Goal: Task Accomplishment & Management: Complete application form

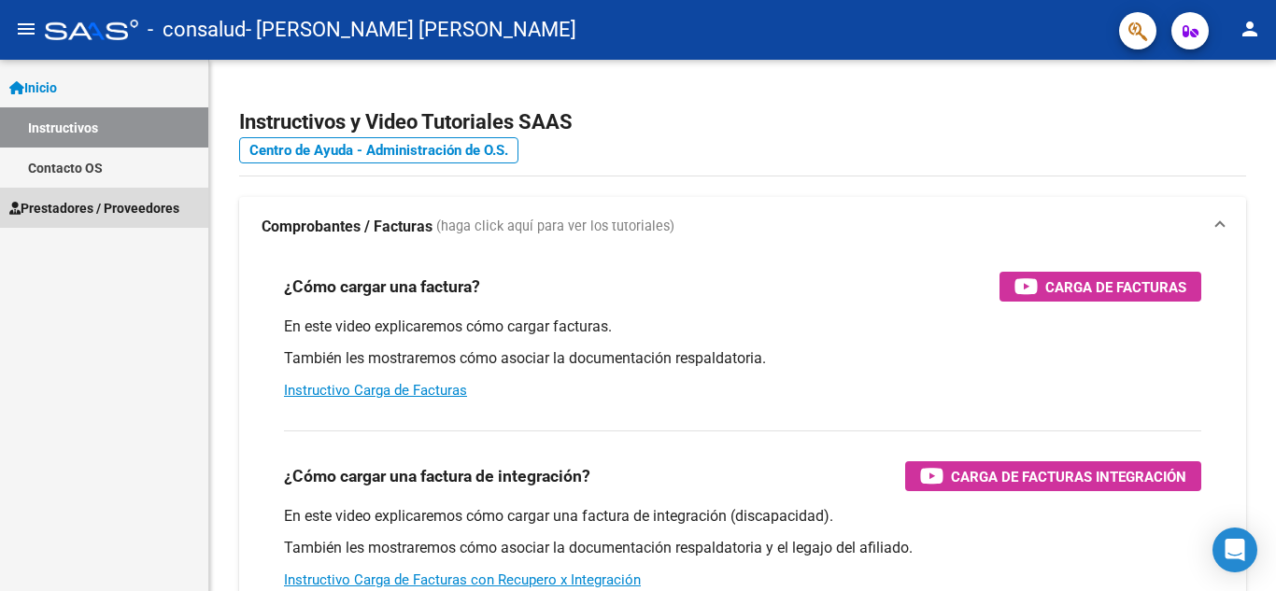
click at [102, 206] on span "Prestadores / Proveedores" at bounding box center [94, 208] width 170 height 21
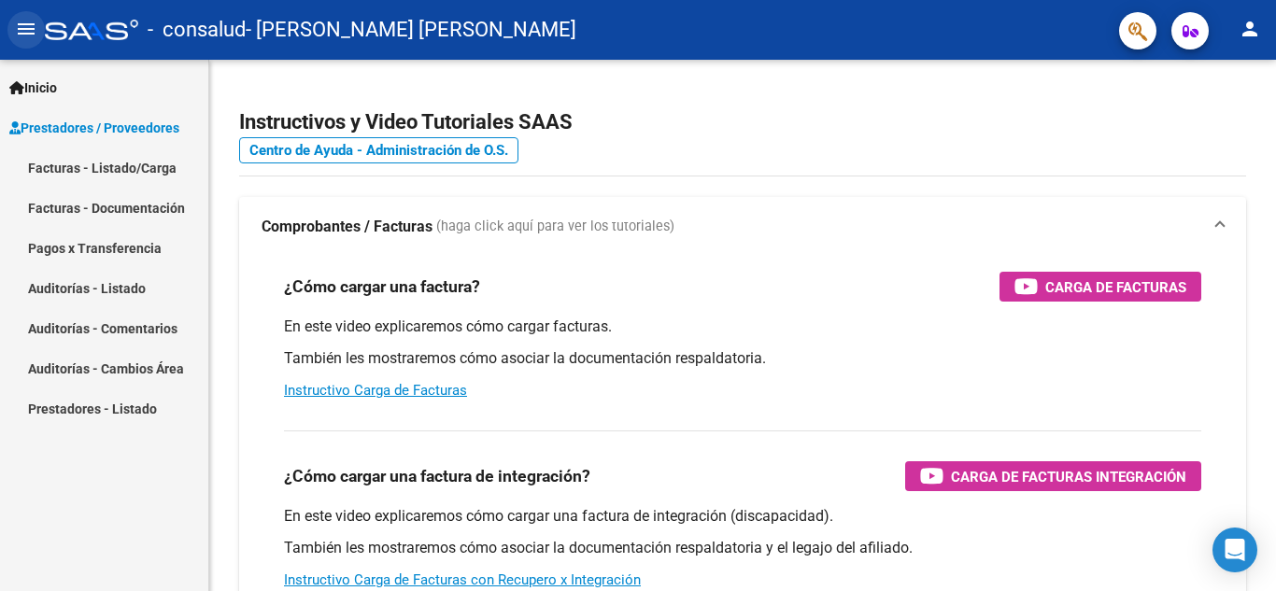
click at [26, 31] on mat-icon "menu" at bounding box center [26, 29] width 22 height 22
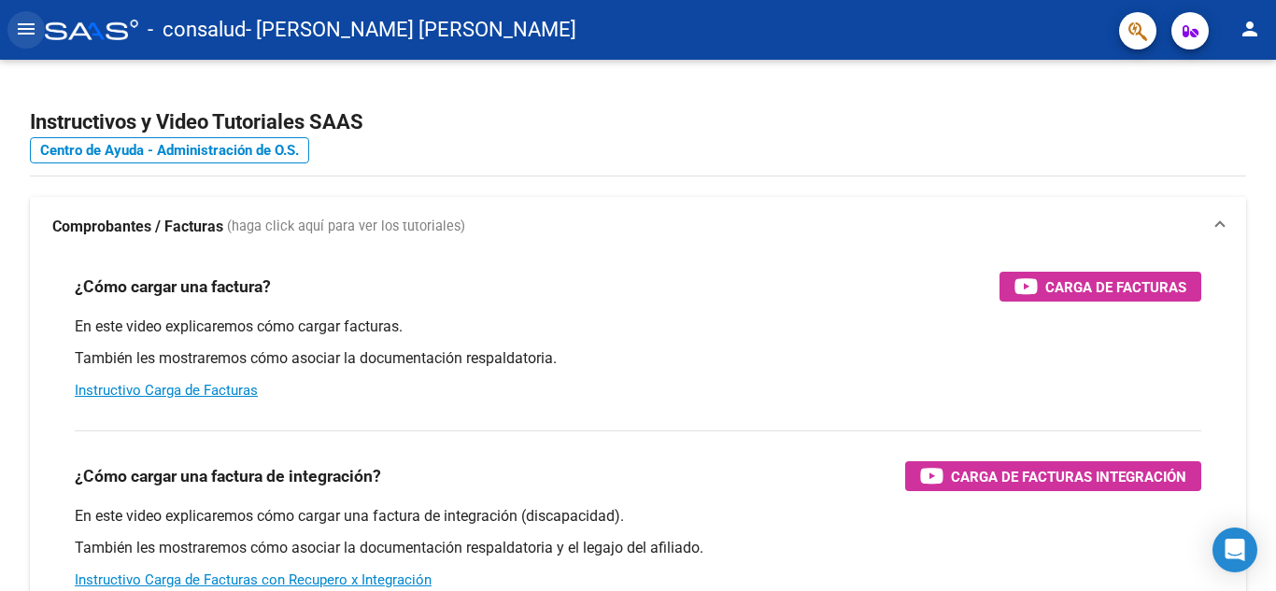
click at [26, 31] on mat-icon "menu" at bounding box center [26, 29] width 22 height 22
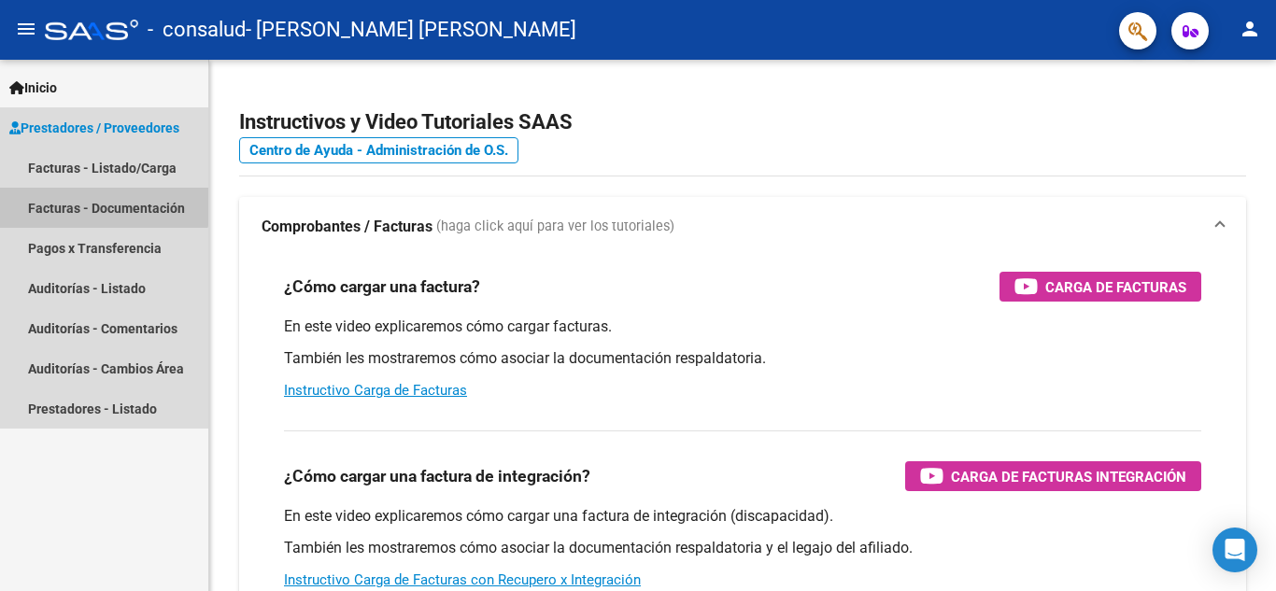
click at [104, 202] on link "Facturas - Documentación" at bounding box center [104, 208] width 208 height 40
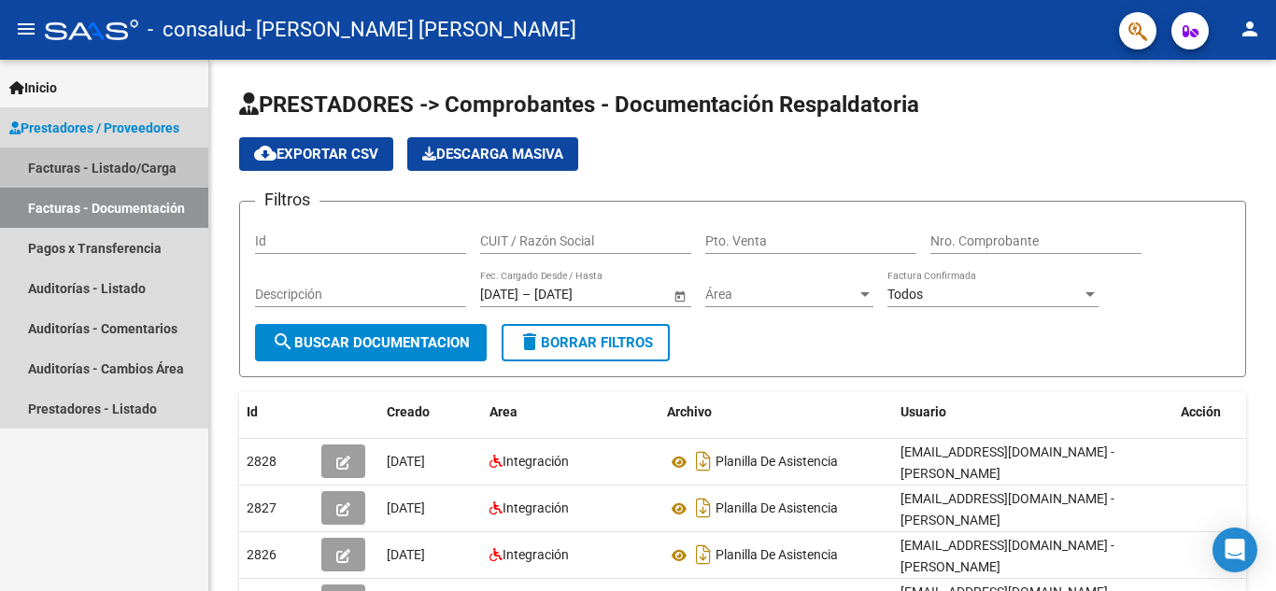
click at [115, 157] on link "Facturas - Listado/Carga" at bounding box center [104, 168] width 208 height 40
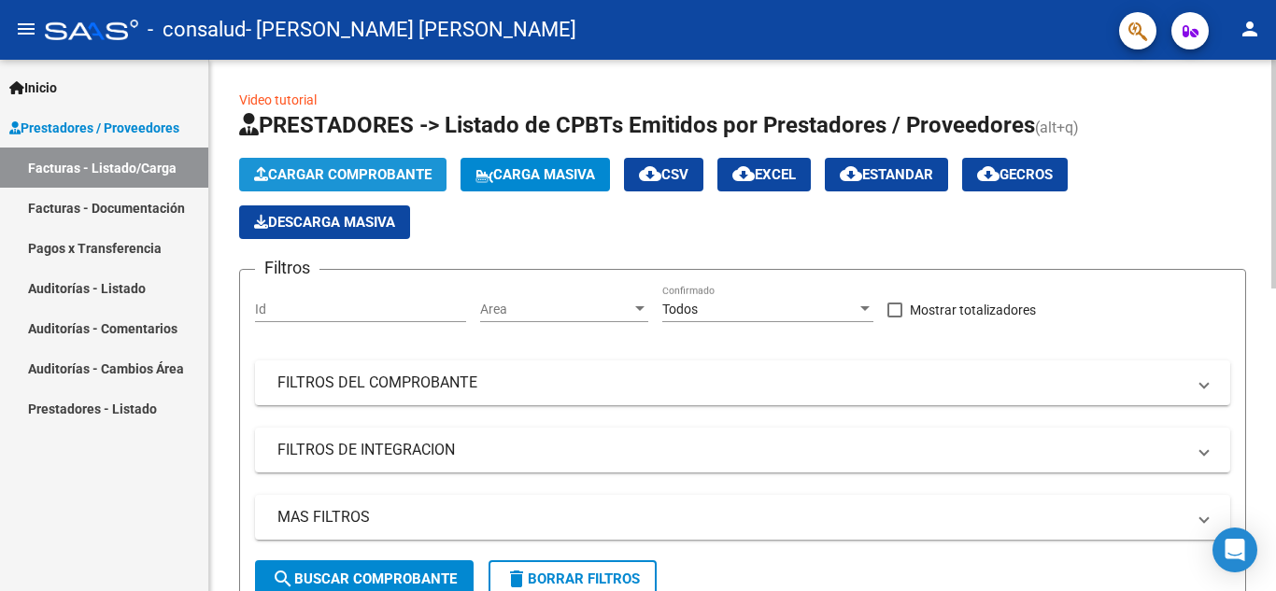
click at [387, 172] on span "Cargar Comprobante" at bounding box center [342, 174] width 177 height 17
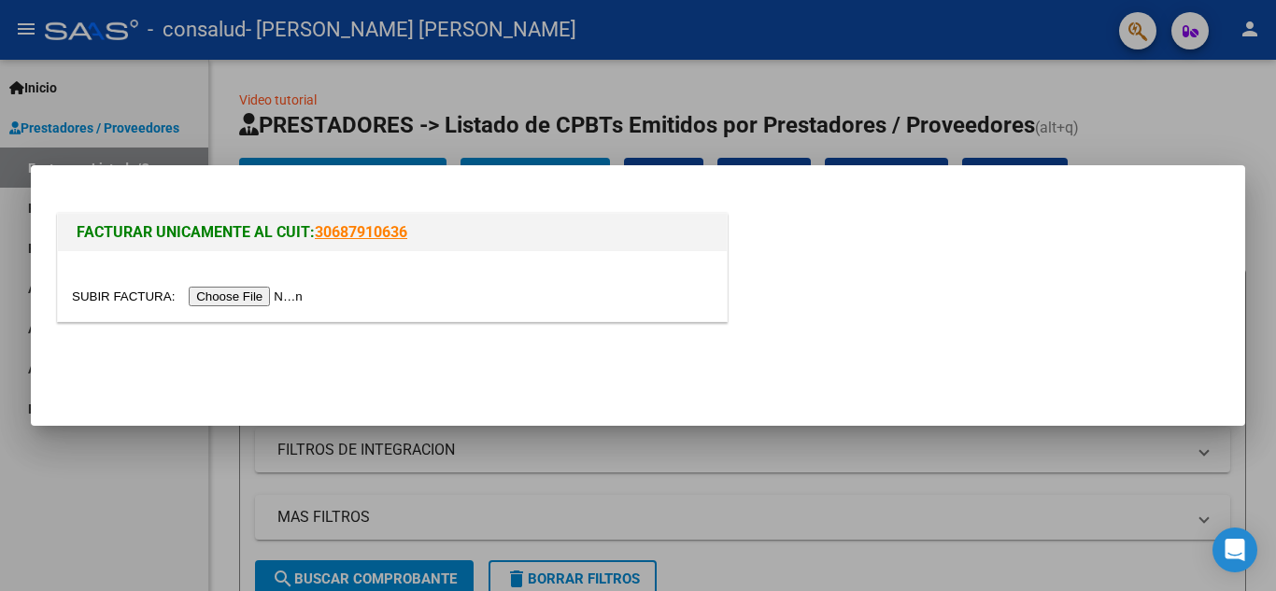
click at [229, 297] on input "file" at bounding box center [190, 297] width 236 height 20
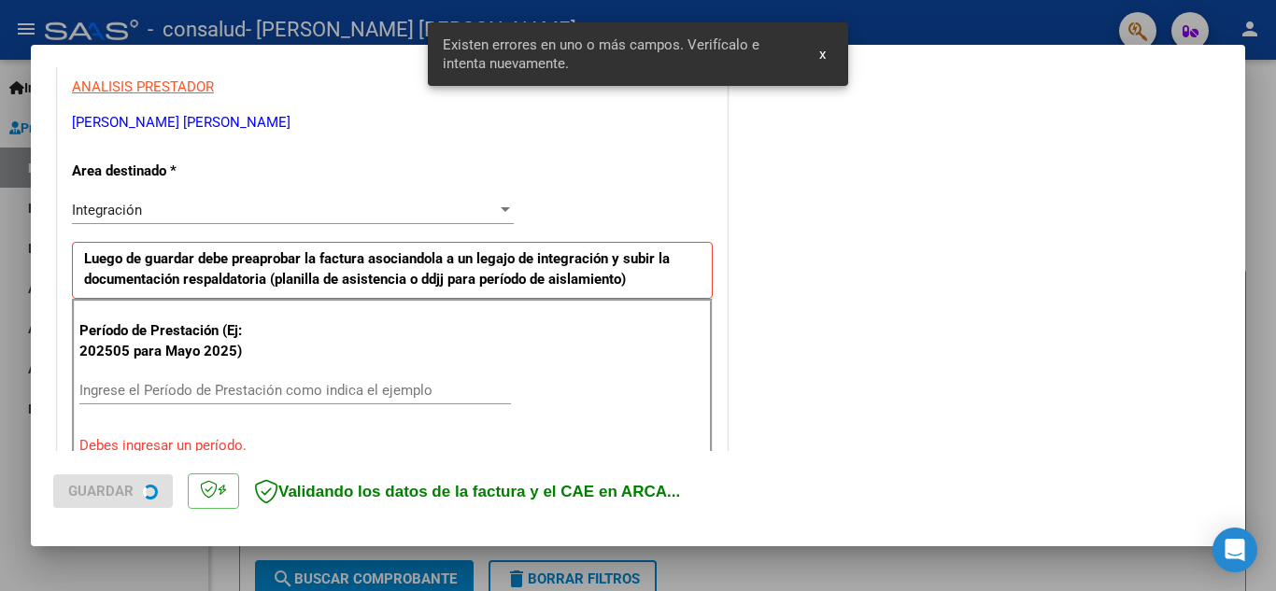
scroll to position [423, 0]
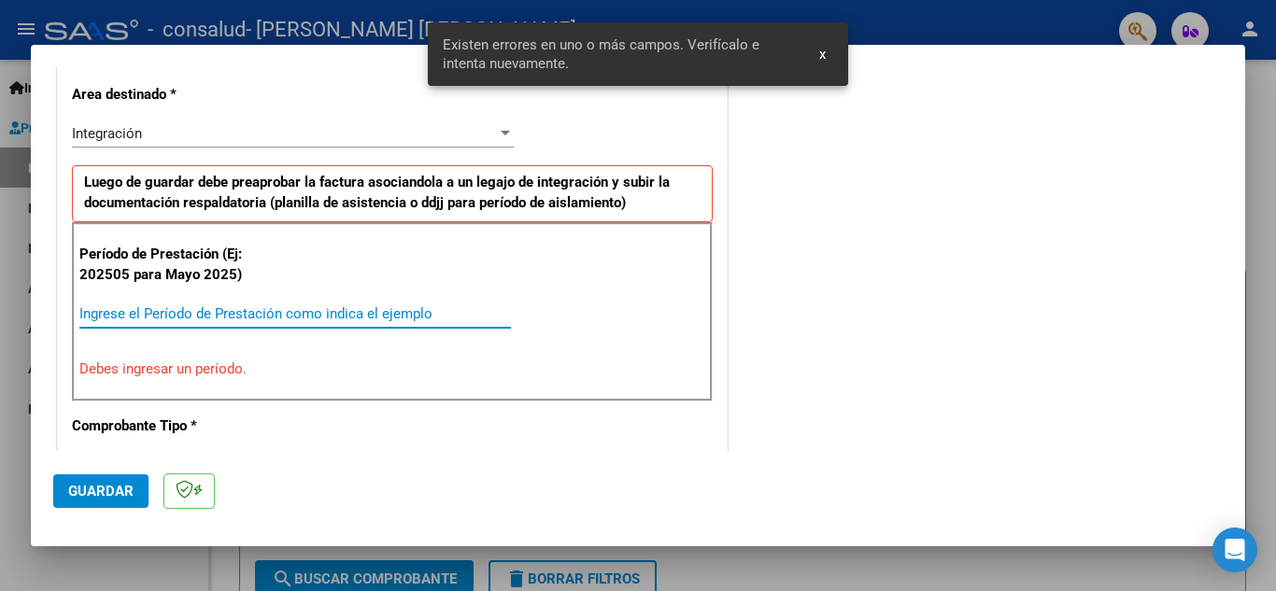
click at [233, 308] on input "Ingrese el Período de Prestación como indica el ejemplo" at bounding box center [295, 313] width 432 height 17
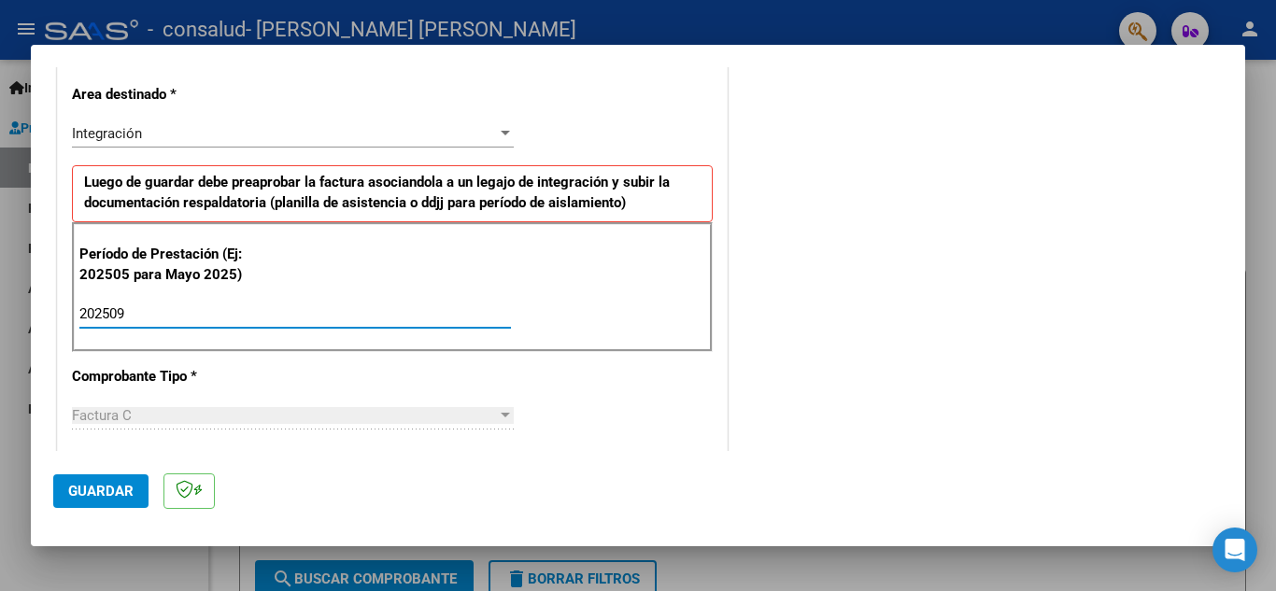
type input "202509"
click at [90, 489] on span "Guardar" at bounding box center [100, 491] width 65 height 17
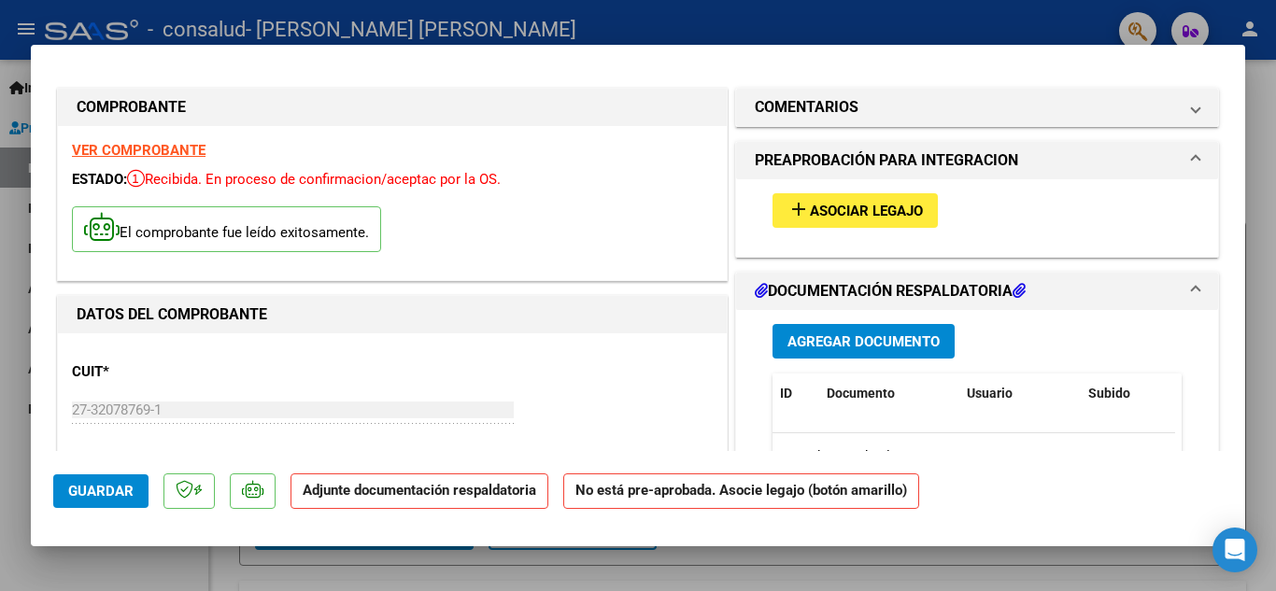
scroll to position [0, 0]
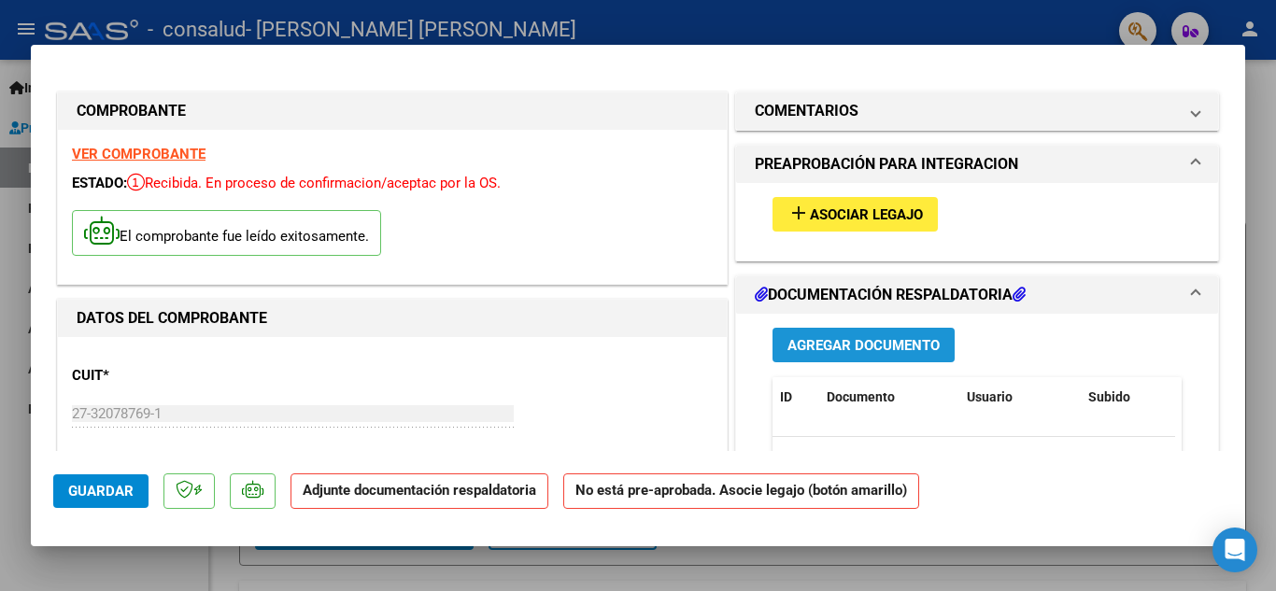
click at [834, 347] on span "Agregar Documento" at bounding box center [863, 345] width 152 height 17
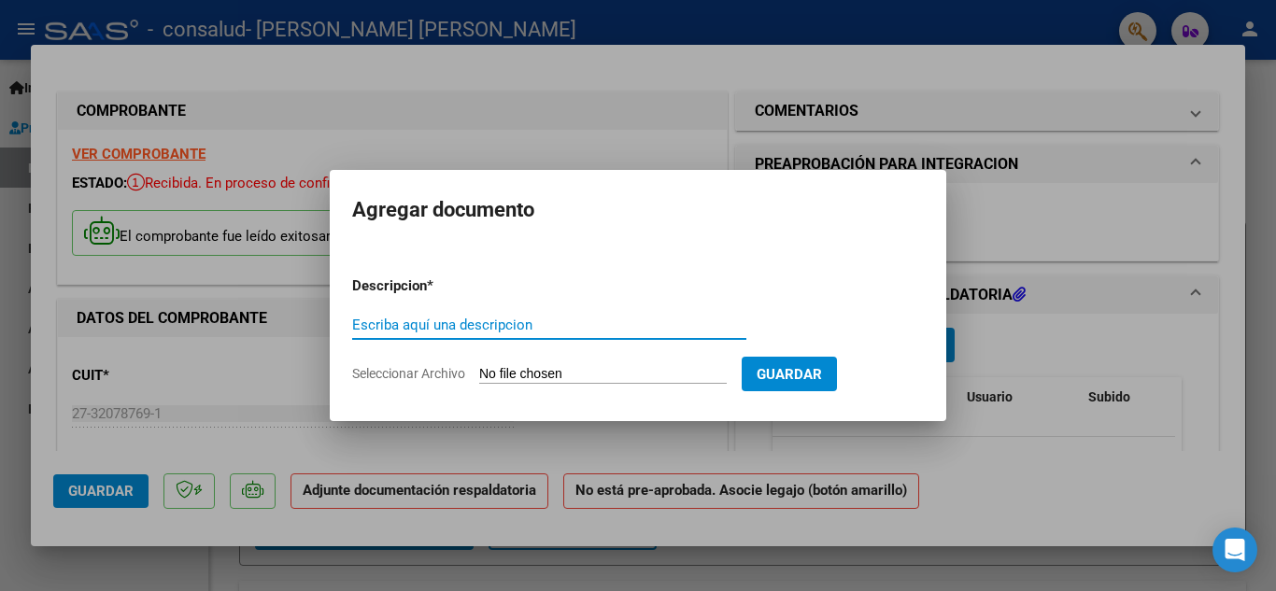
click at [494, 325] on input "Escriba aquí una descripcion" at bounding box center [549, 325] width 394 height 17
type input "PLANILLA"
click at [659, 371] on input "Seleccionar Archivo" at bounding box center [603, 375] width 248 height 18
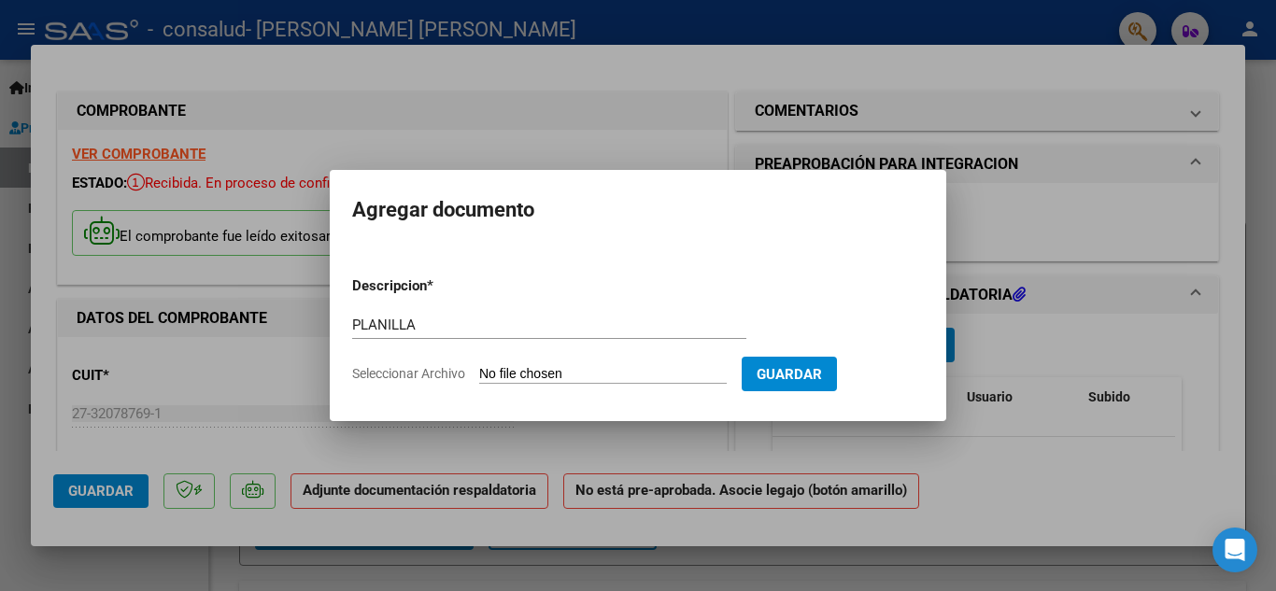
type input "C:\fakepath\planilla [PERSON_NAME] [DATE].pdf"
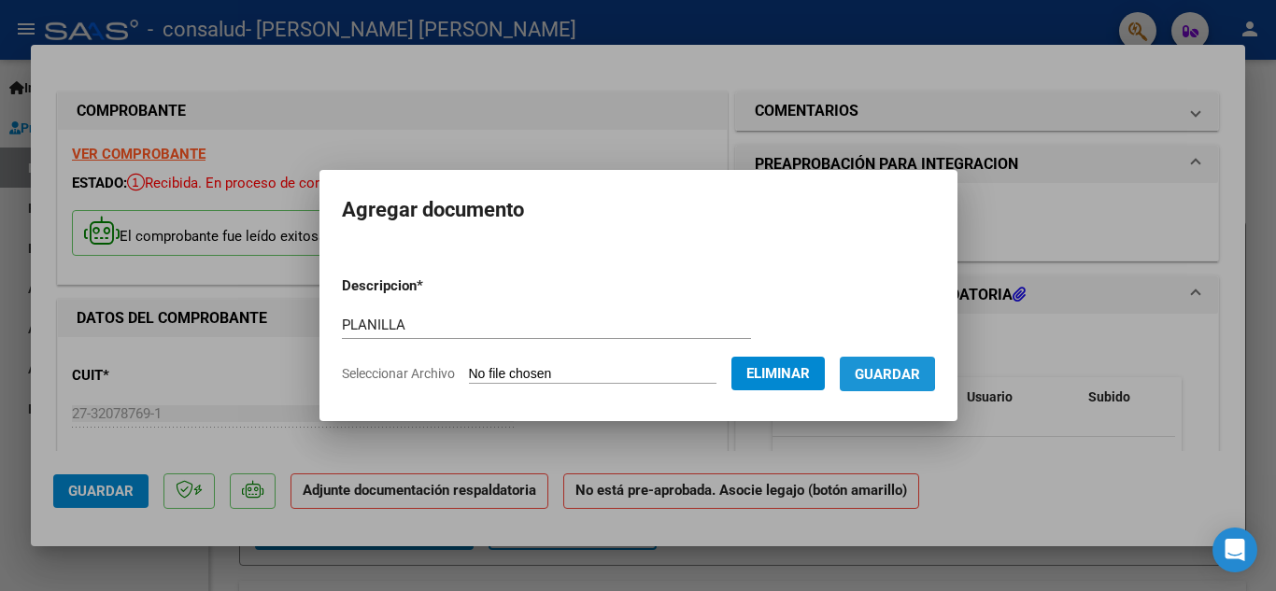
click at [892, 374] on span "Guardar" at bounding box center [887, 374] width 65 height 17
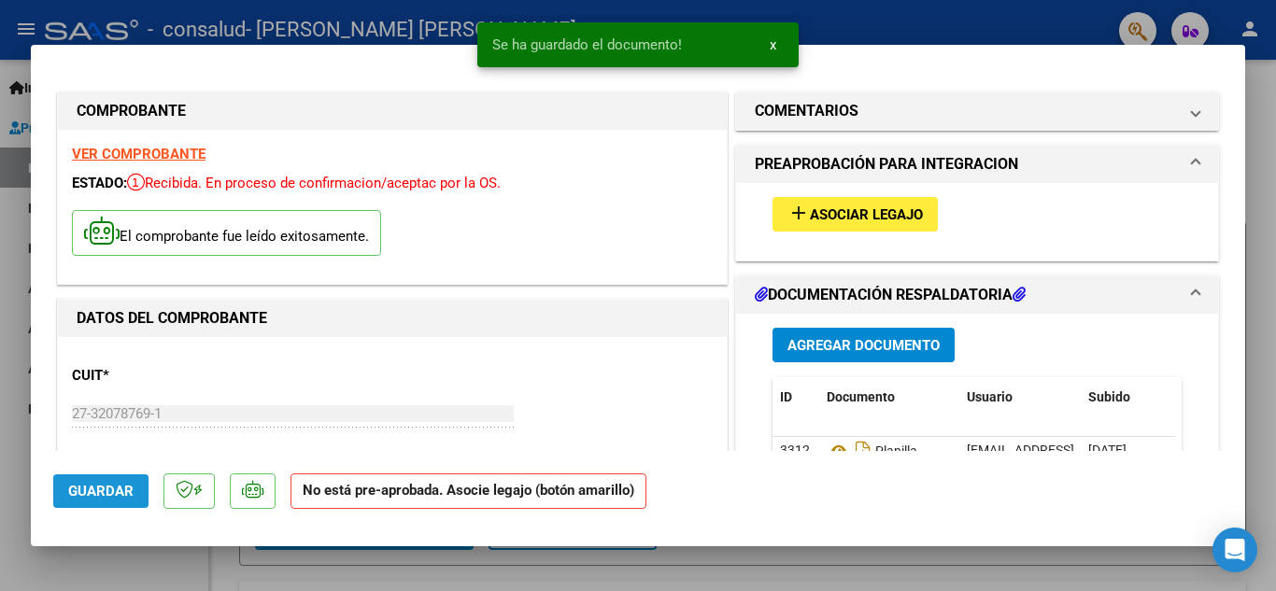
click at [89, 497] on span "Guardar" at bounding box center [100, 491] width 65 height 17
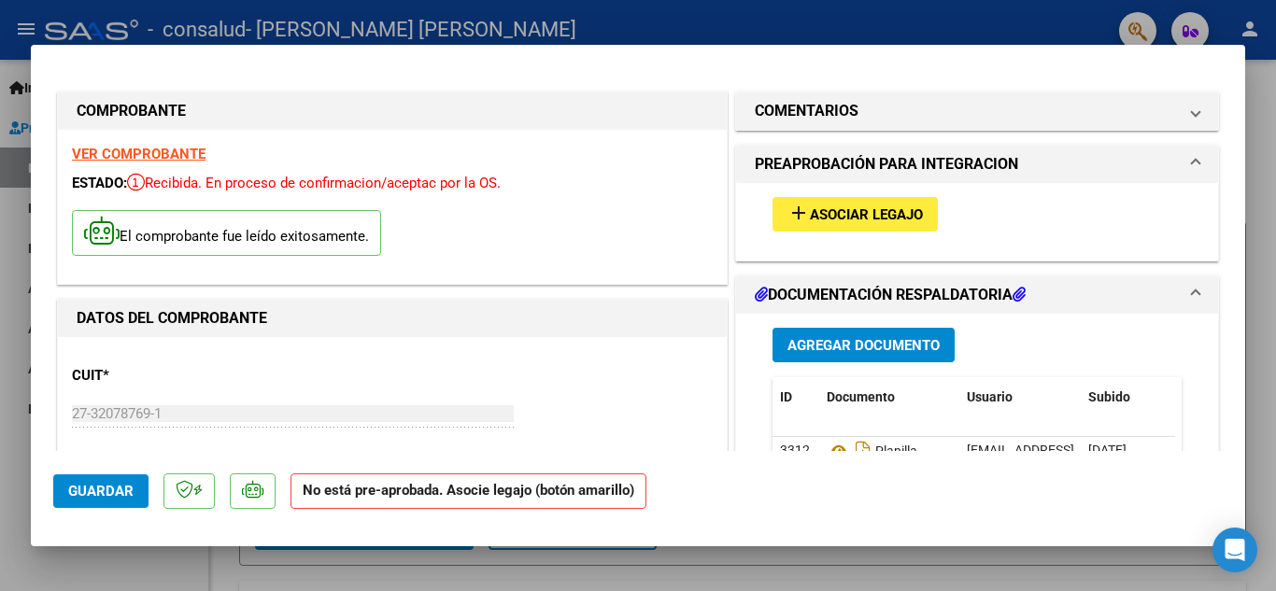
click at [645, 28] on div at bounding box center [638, 295] width 1276 height 591
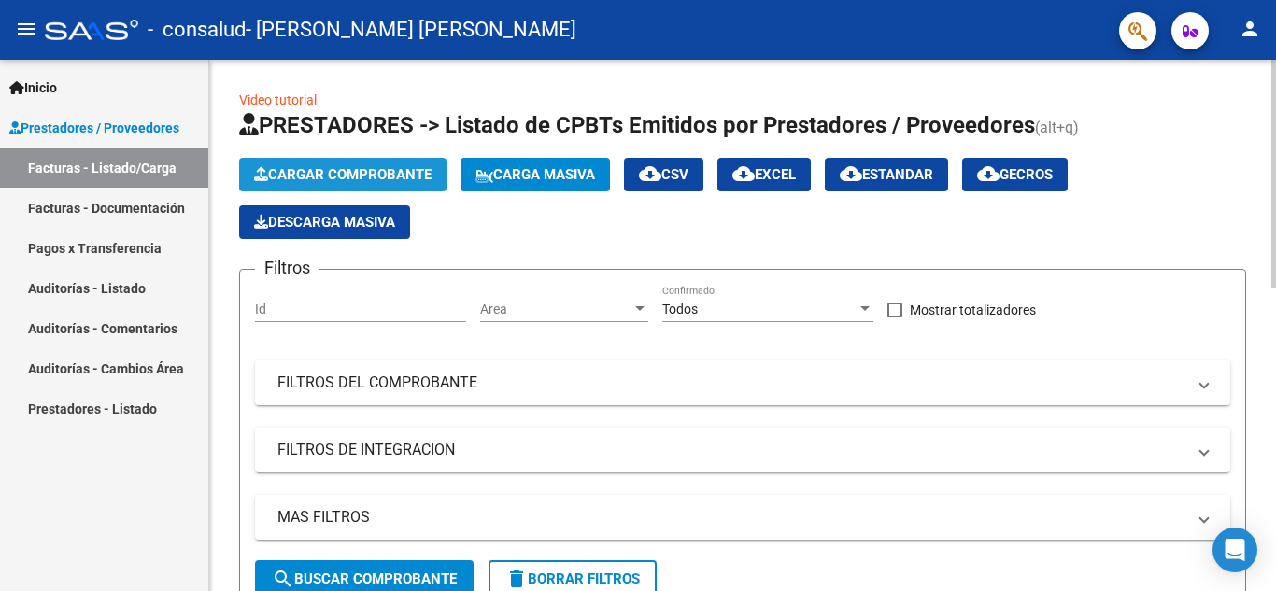
click at [359, 167] on span "Cargar Comprobante" at bounding box center [342, 174] width 177 height 17
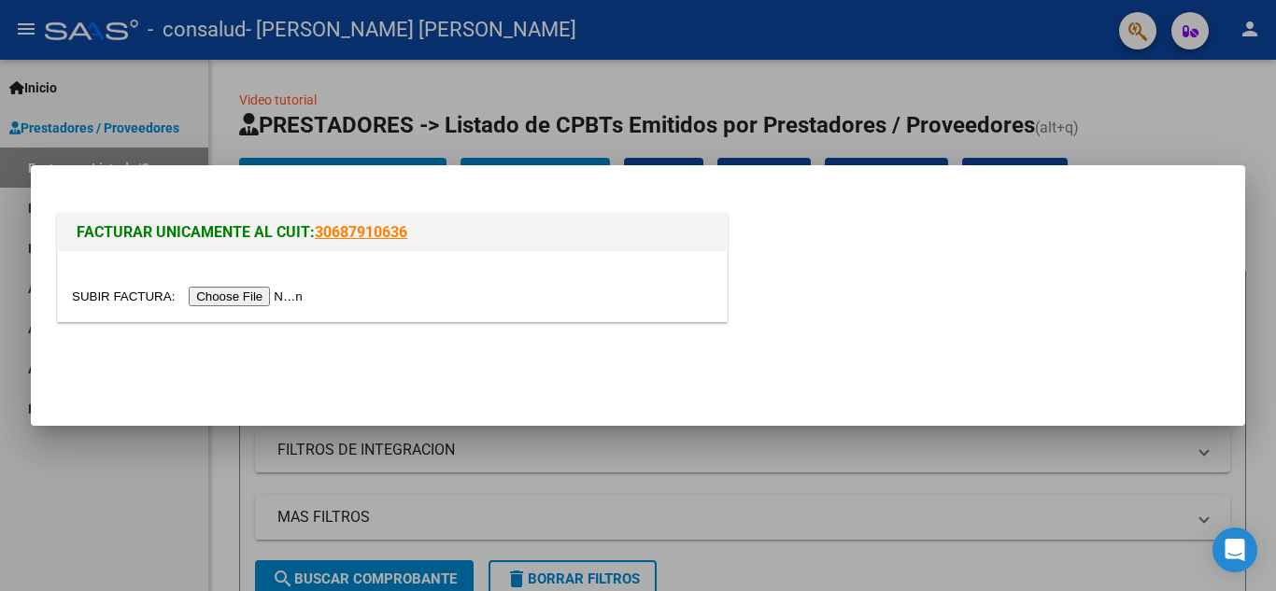
click at [220, 299] on input "file" at bounding box center [190, 297] width 236 height 20
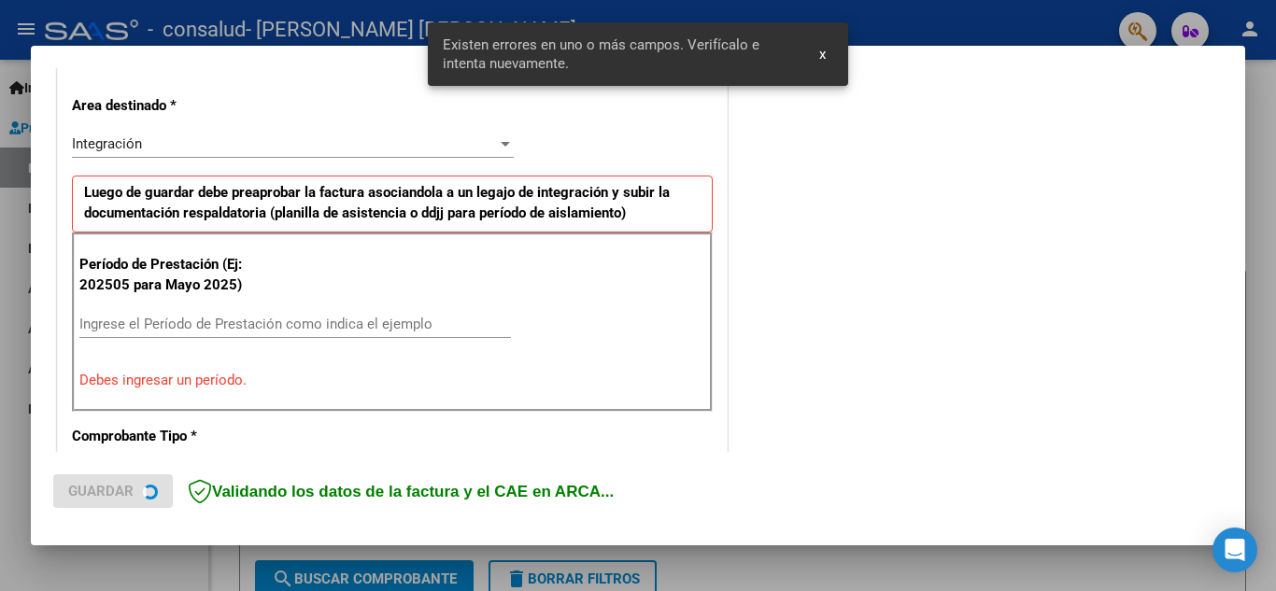
scroll to position [423, 0]
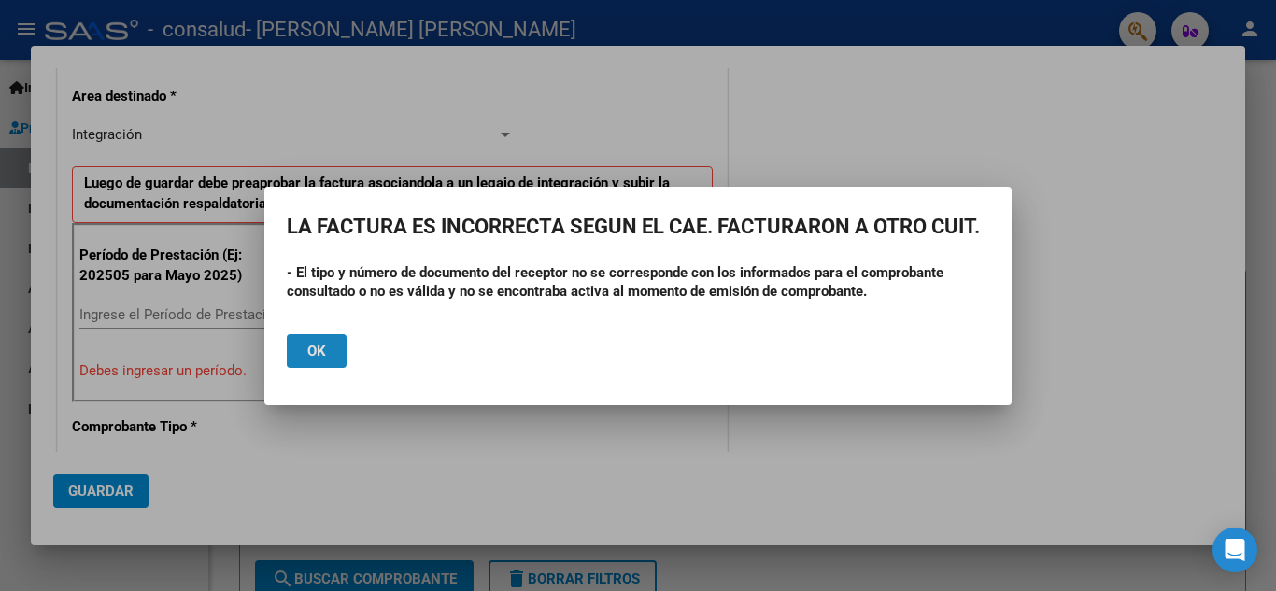
click at [309, 353] on span "Ok" at bounding box center [316, 351] width 19 height 17
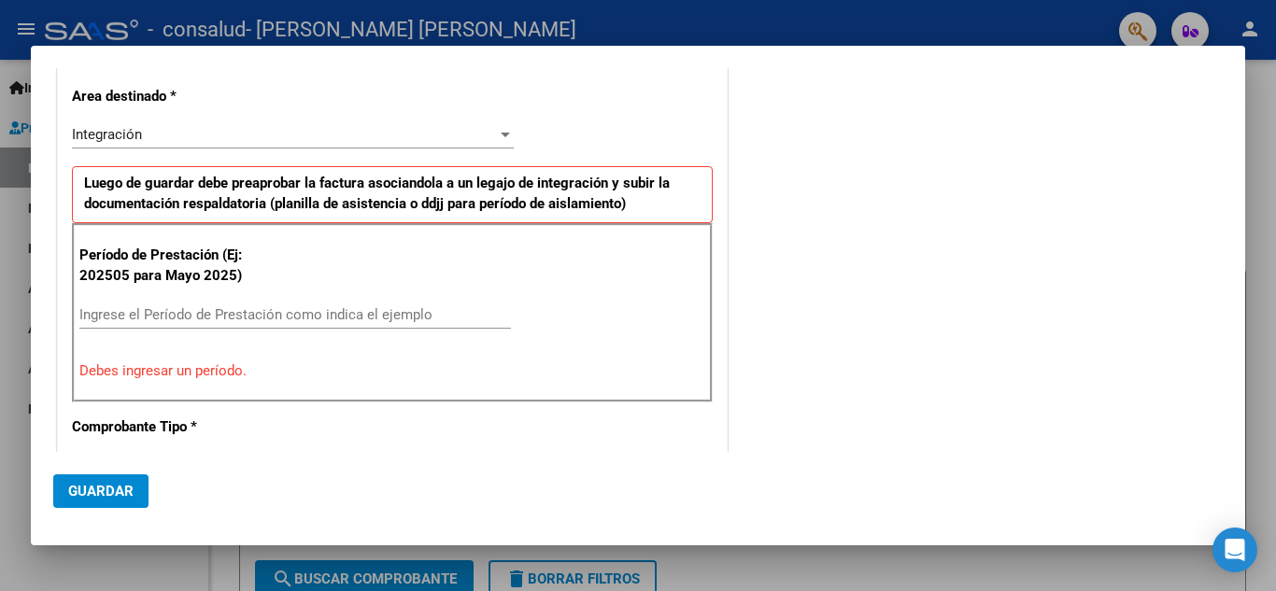
click at [12, 207] on div at bounding box center [638, 295] width 1276 height 591
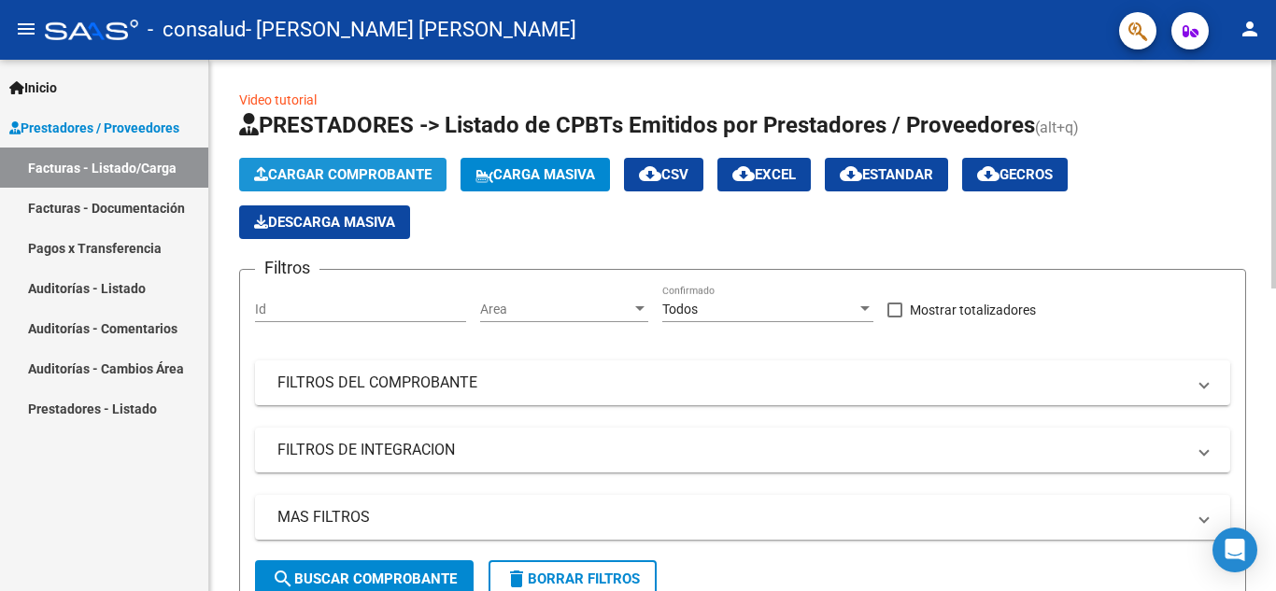
click at [362, 177] on span "Cargar Comprobante" at bounding box center [342, 174] width 177 height 17
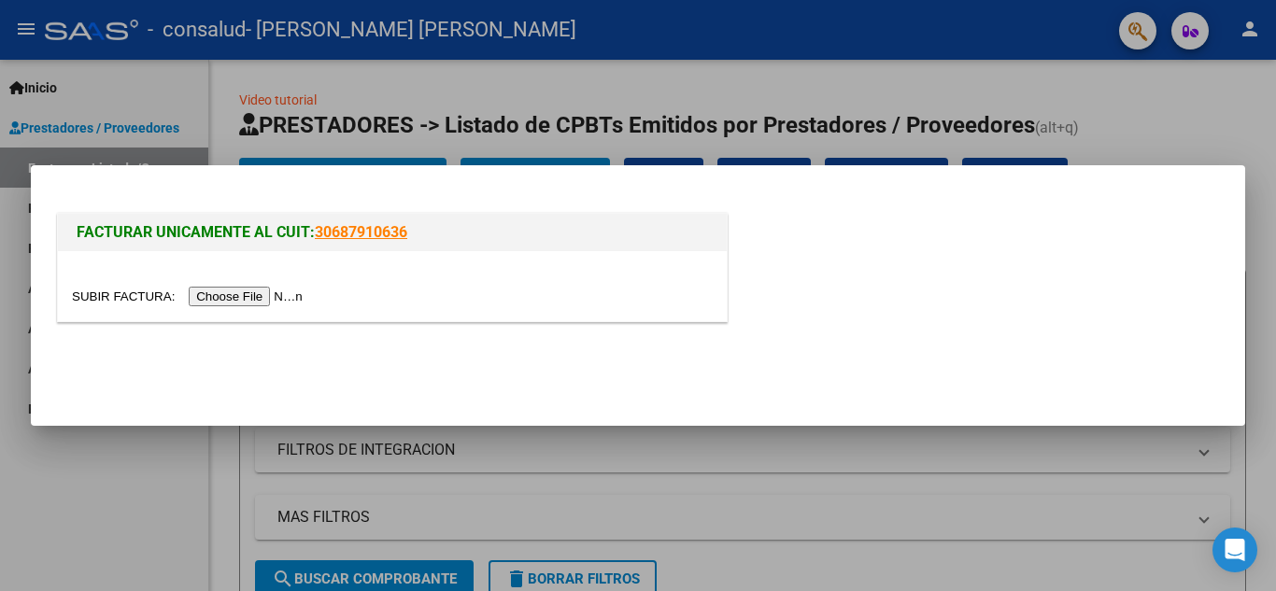
click at [248, 303] on input "file" at bounding box center [190, 297] width 236 height 20
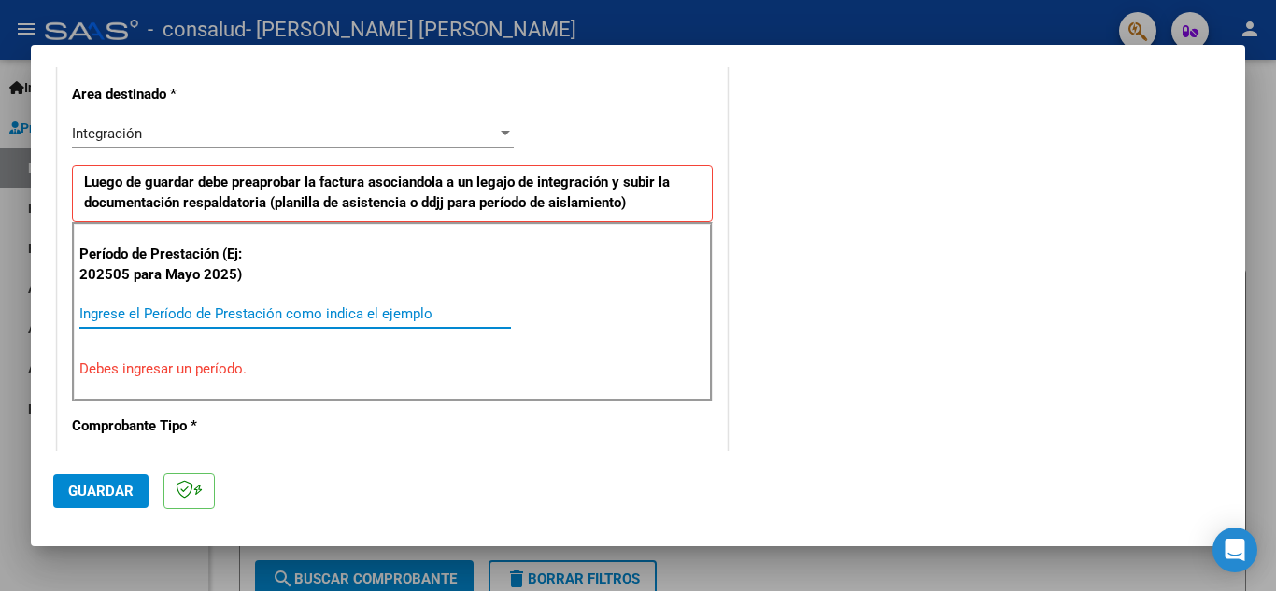
click at [161, 309] on input "Ingrese el Período de Prestación como indica el ejemplo" at bounding box center [295, 313] width 432 height 17
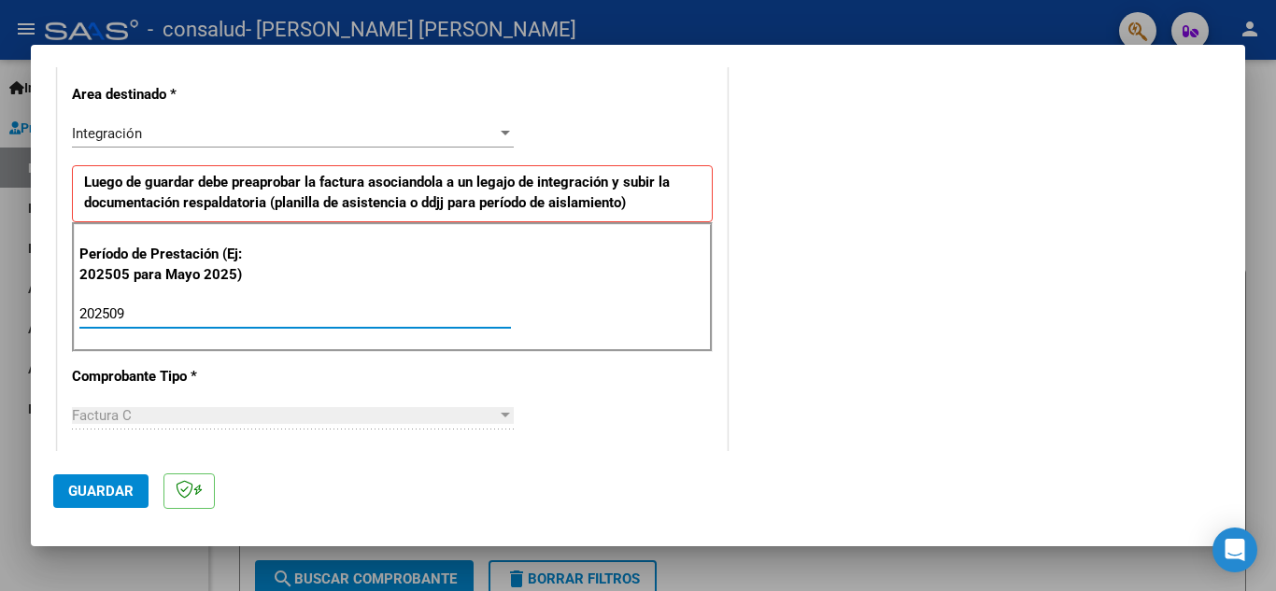
type input "202509"
click at [109, 489] on span "Guardar" at bounding box center [100, 491] width 65 height 17
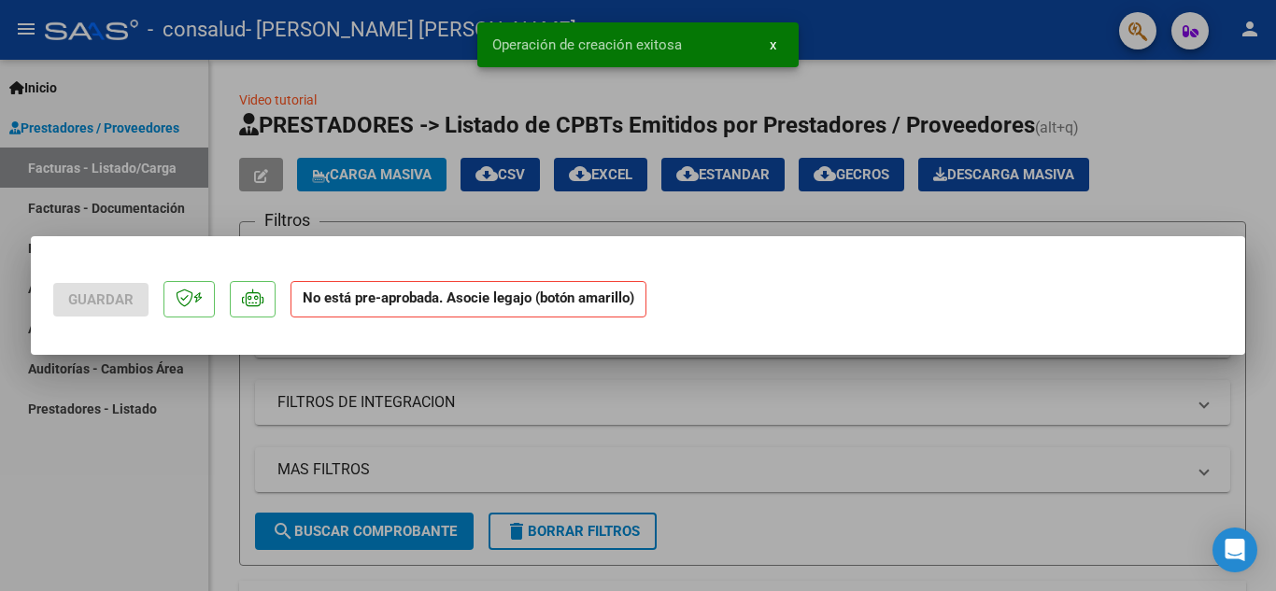
scroll to position [0, 0]
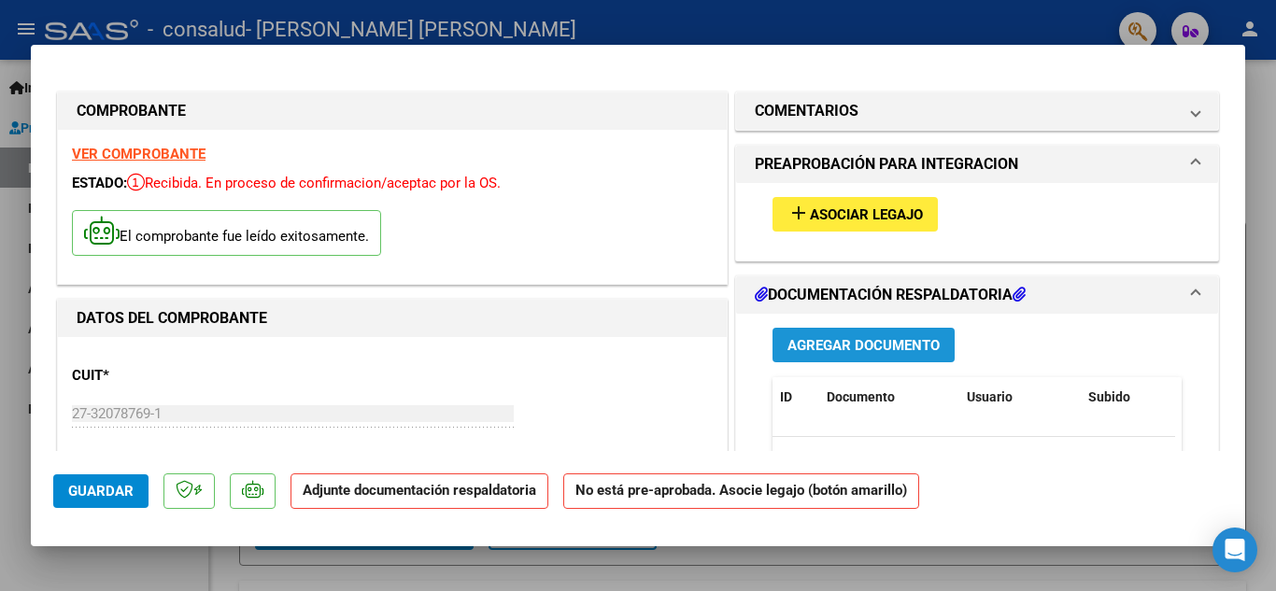
click at [844, 344] on span "Agregar Documento" at bounding box center [863, 345] width 152 height 17
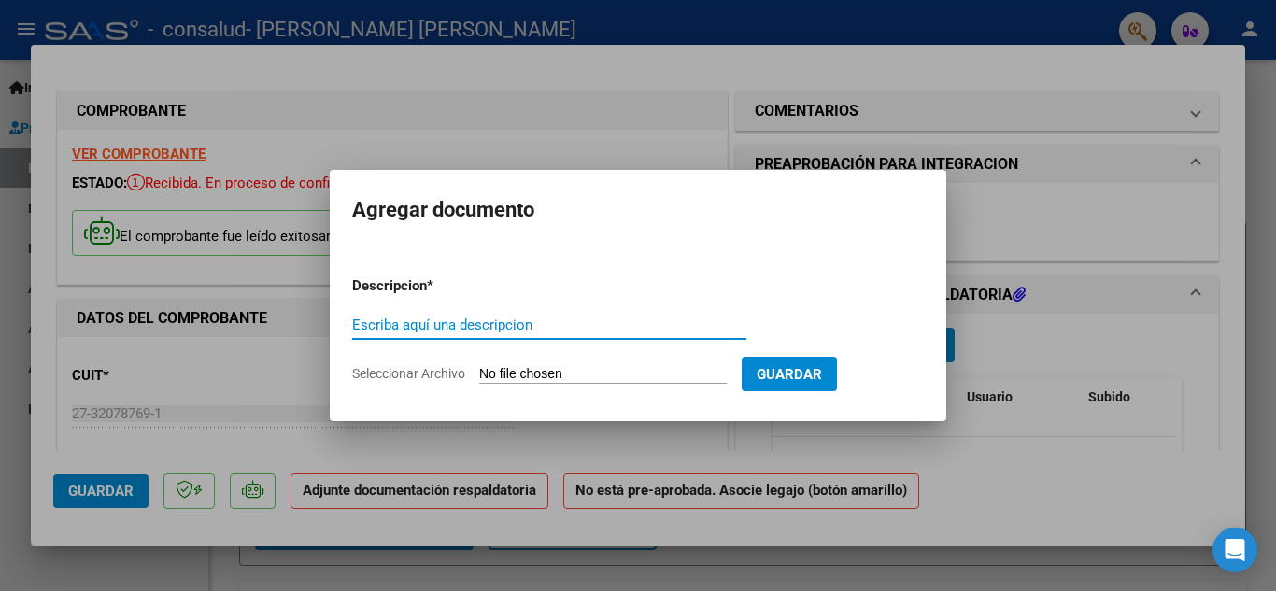
click at [468, 329] on input "Escriba aquí una descripcion" at bounding box center [549, 325] width 394 height 17
type input "PLANILLA"
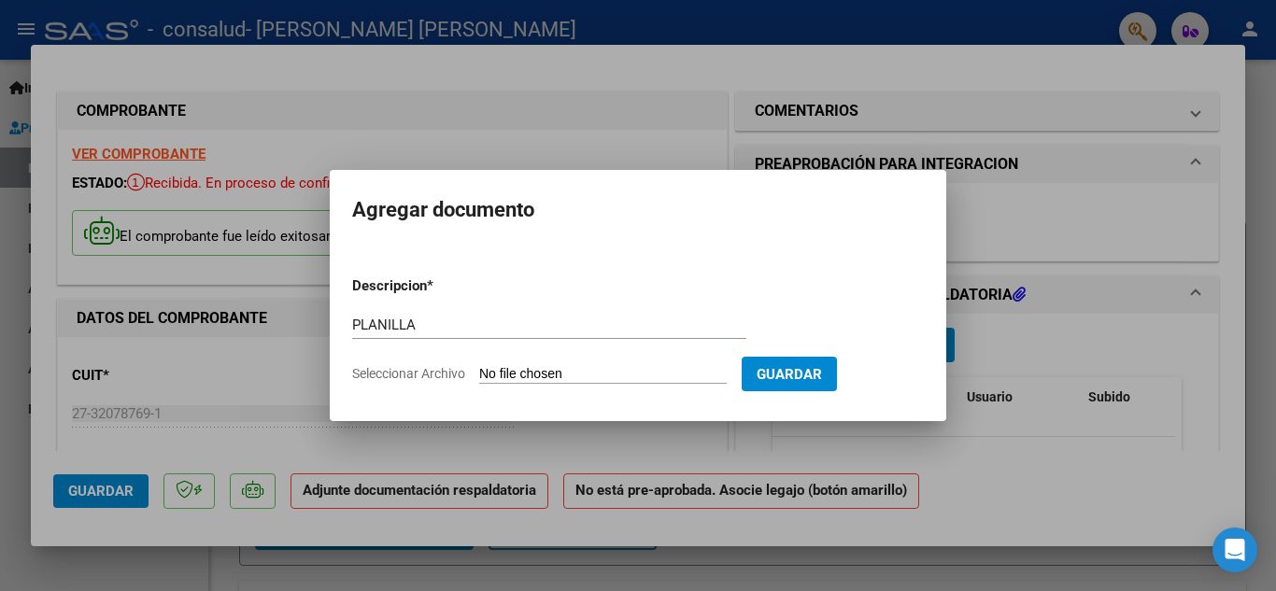
click at [658, 376] on input "Seleccionar Archivo" at bounding box center [603, 375] width 248 height 18
type input "C:\fakepath\planilla [PERSON_NAME] [DATE].pdf"
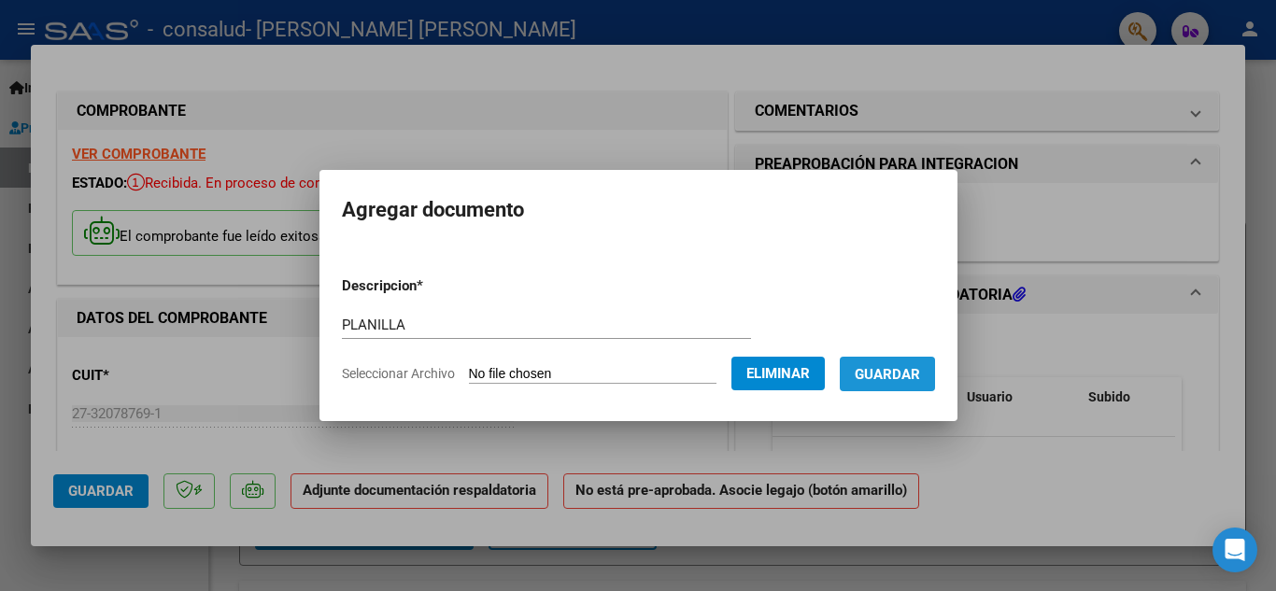
click at [905, 375] on span "Guardar" at bounding box center [887, 374] width 65 height 17
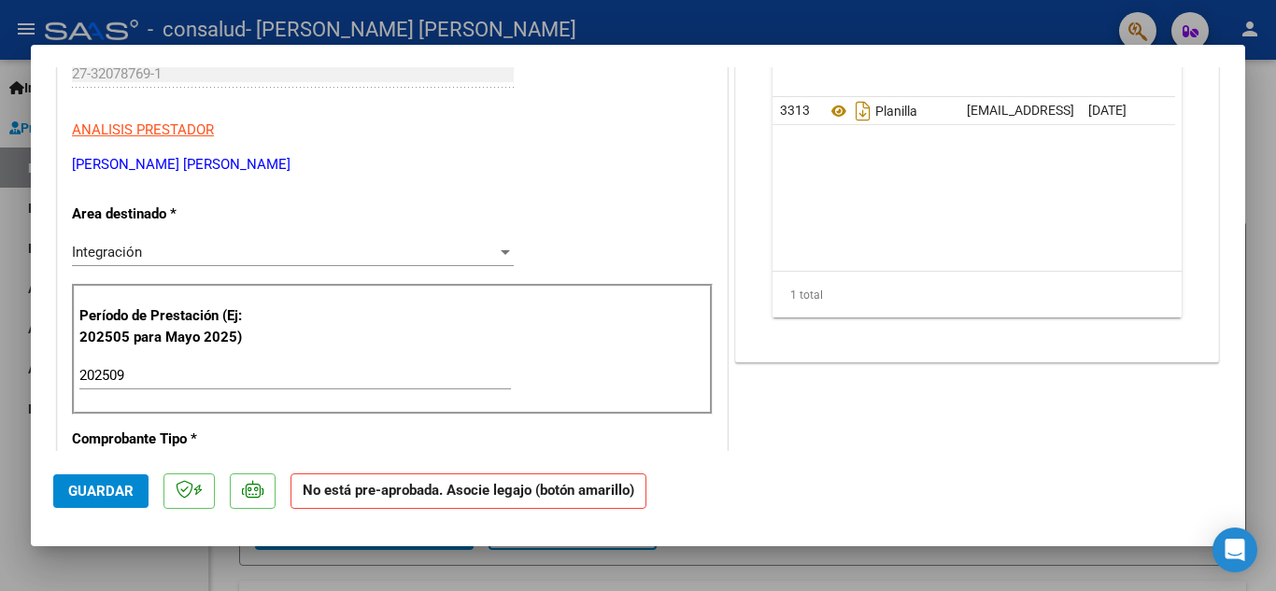
scroll to position [341, 0]
click at [77, 494] on span "Guardar" at bounding box center [100, 491] width 65 height 17
click at [80, 491] on span "Guardar" at bounding box center [100, 491] width 65 height 17
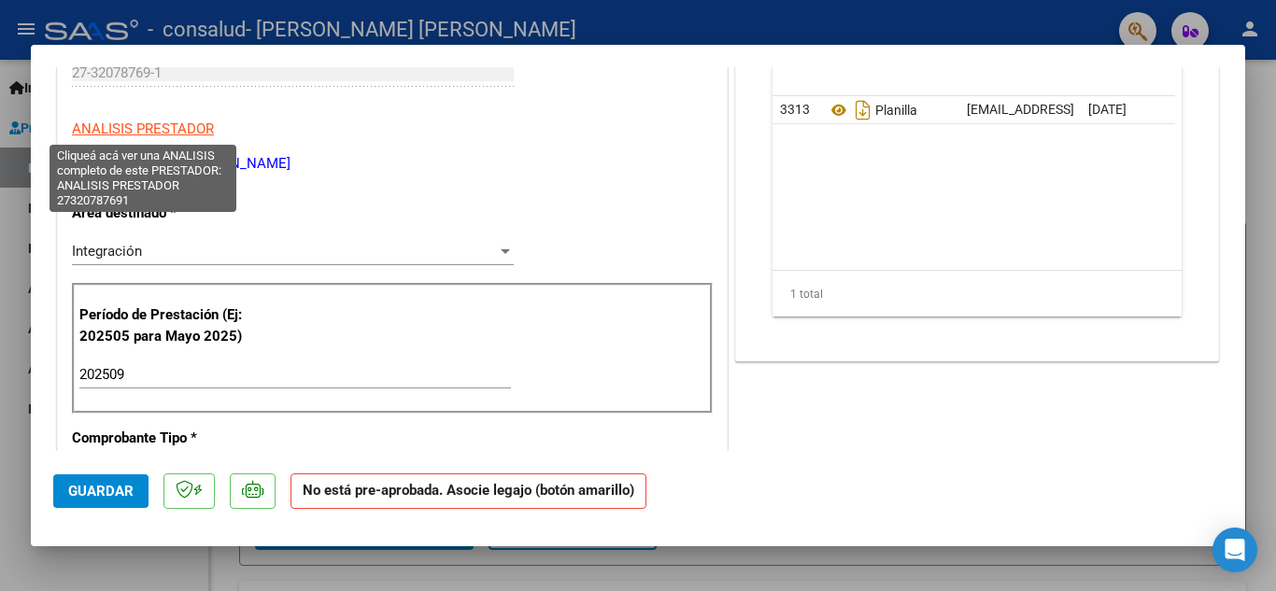
click at [135, 126] on span "ANALISIS PRESTADOR" at bounding box center [143, 129] width 142 height 17
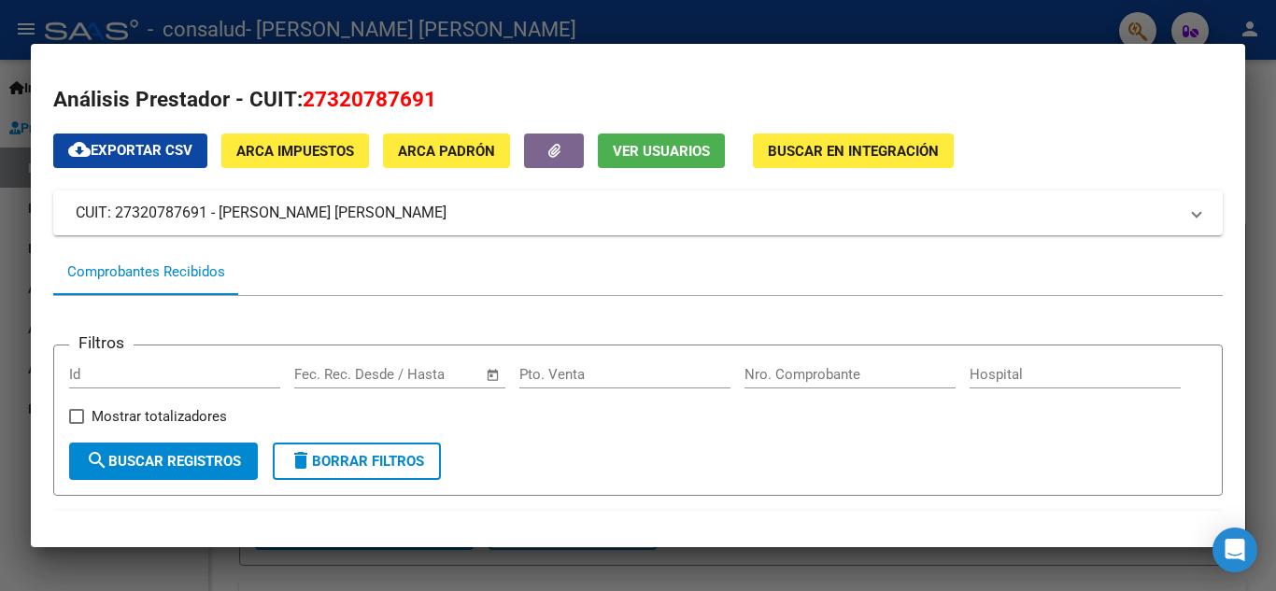
click at [9, 206] on div at bounding box center [638, 295] width 1276 height 591
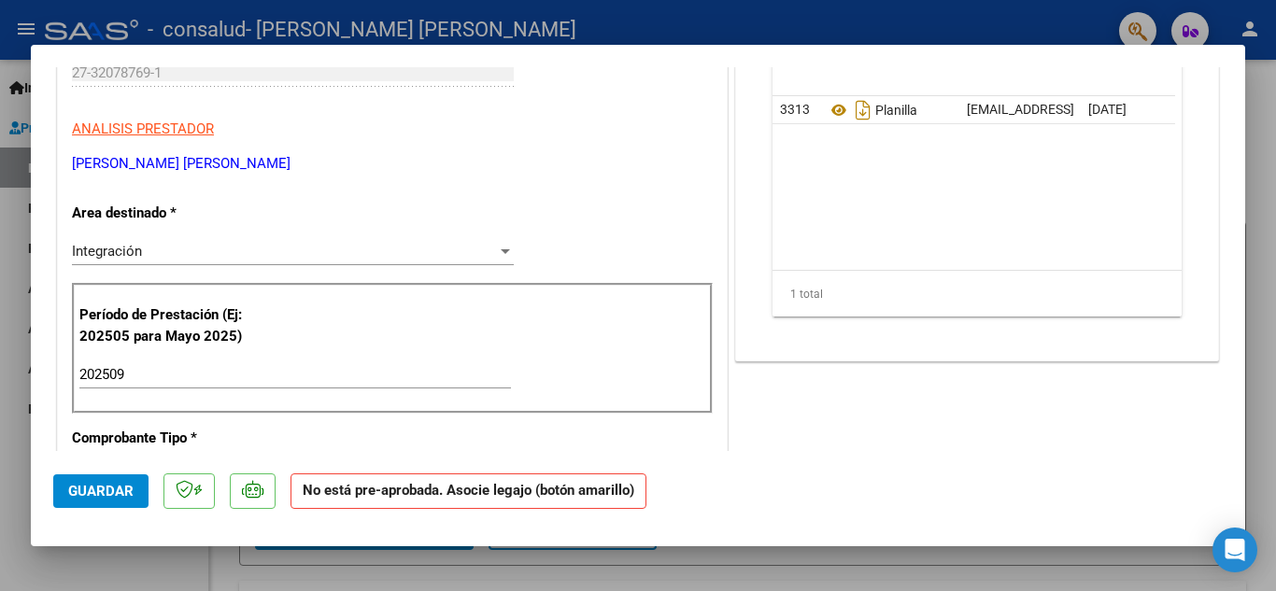
click at [9, 206] on div at bounding box center [638, 295] width 1276 height 591
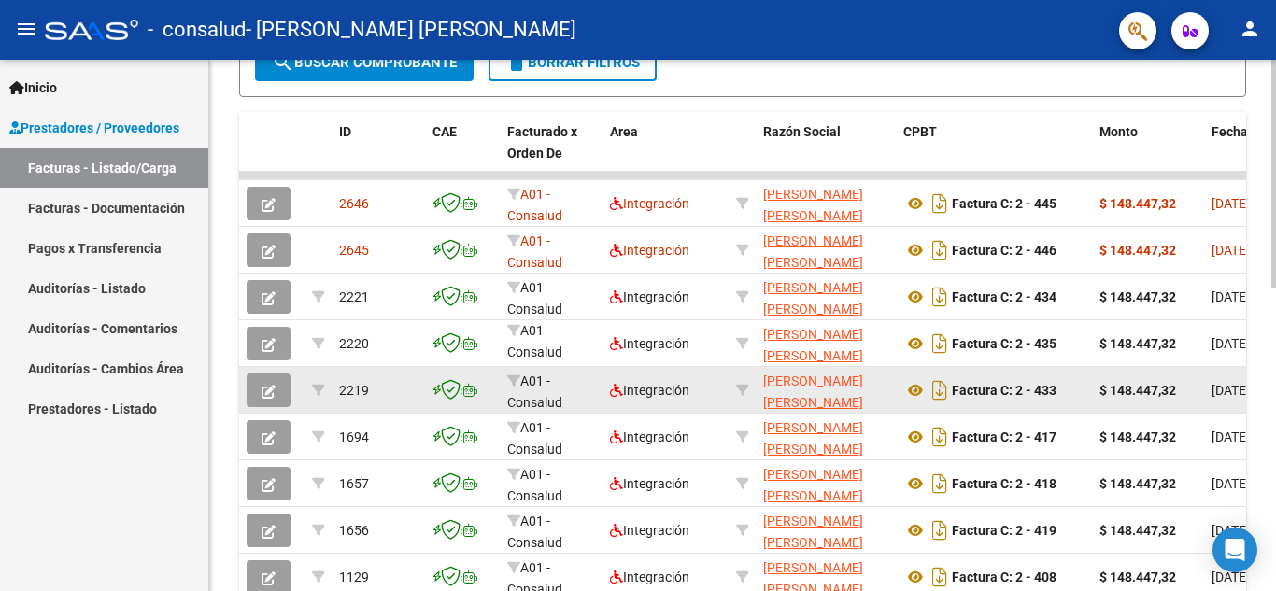
scroll to position [515, 0]
